Goal: Task Accomplishment & Management: Manage account settings

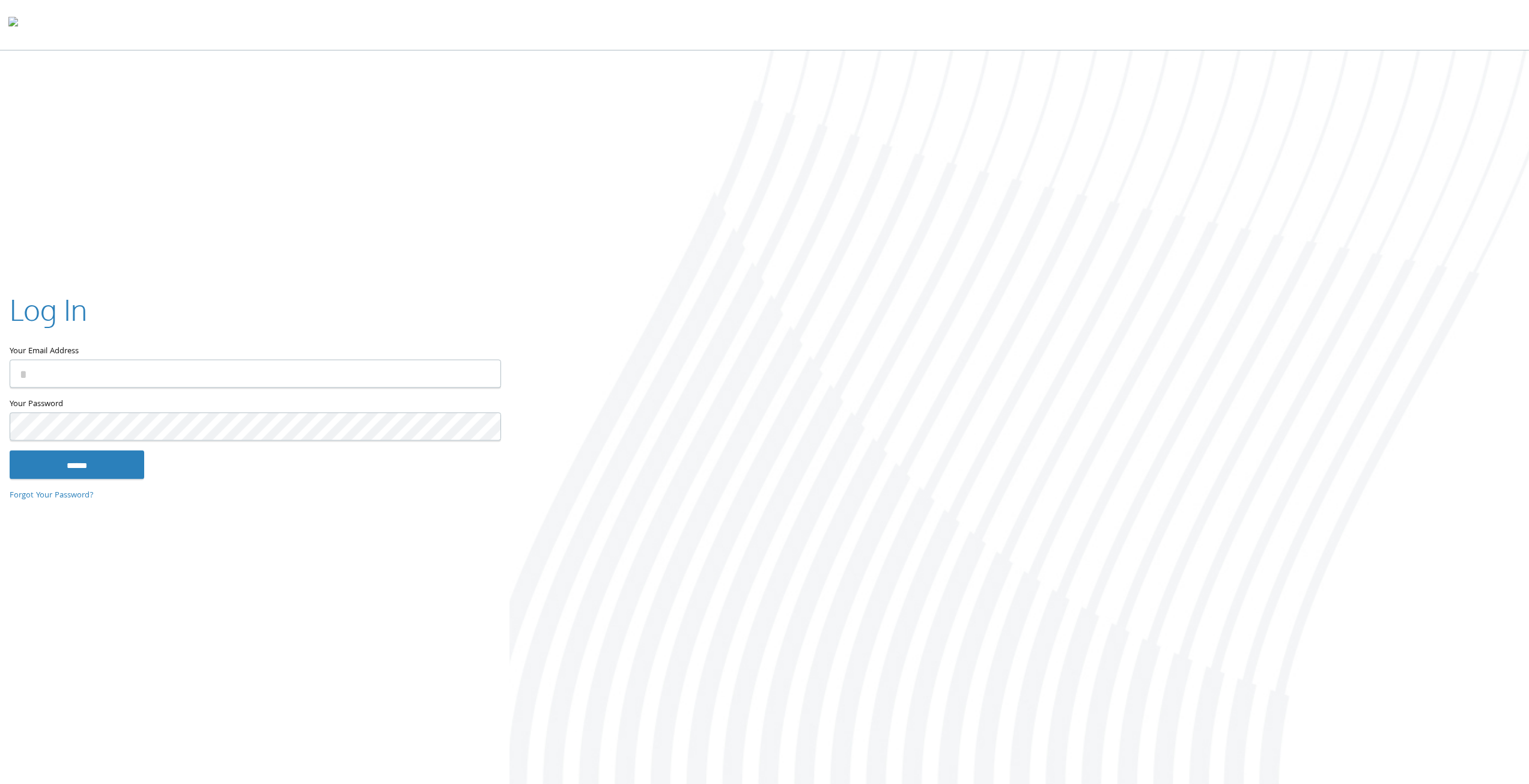
type input "**********"
click at [75, 462] on input "******" at bounding box center [77, 465] width 135 height 29
type input "**********"
click at [95, 467] on input "******" at bounding box center [77, 465] width 135 height 29
